Goal: Entertainment & Leisure: Consume media (video, audio)

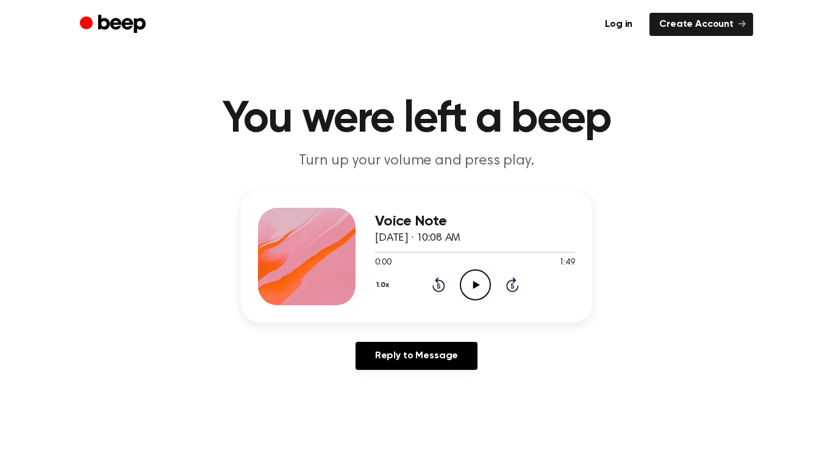
click at [474, 290] on icon "Play Audio" at bounding box center [475, 285] width 31 height 31
click at [471, 276] on icon "Play Audio" at bounding box center [475, 285] width 31 height 31
click at [481, 273] on icon "Pause Audio" at bounding box center [475, 285] width 31 height 31
click at [472, 279] on icon "Play Audio" at bounding box center [475, 285] width 31 height 31
click at [472, 282] on icon "Play Audio" at bounding box center [475, 285] width 31 height 31
